Goal: Information Seeking & Learning: Learn about a topic

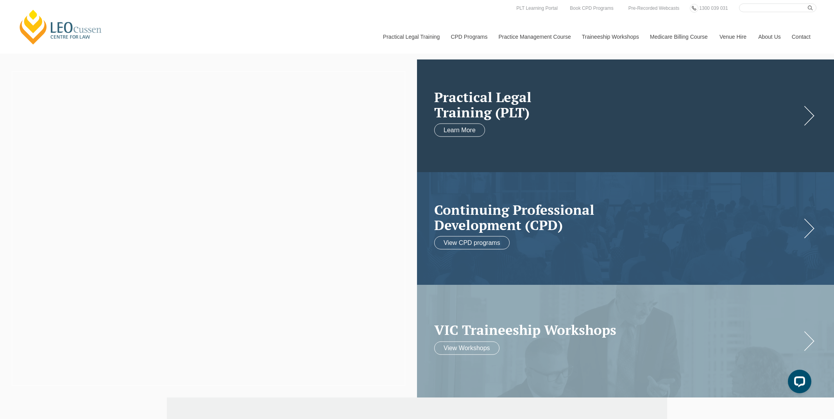
click at [809, 118] on div "Practical Legal Training (PLT) Learn More" at bounding box center [625, 115] width 417 height 113
